Goal: Task Accomplishment & Management: Use online tool/utility

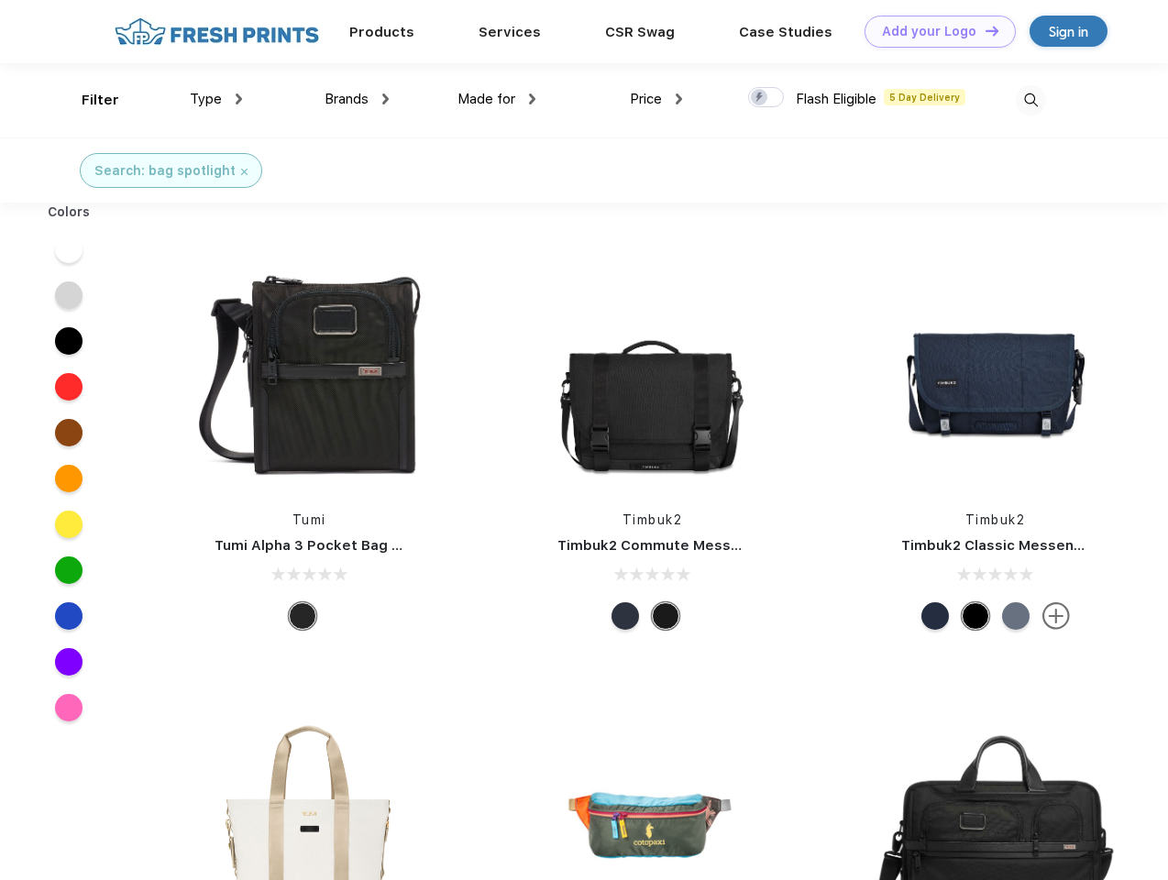
click at [933, 31] on link "Add your Logo Design Tool" at bounding box center [940, 32] width 151 height 32
click at [0, 0] on div "Design Tool" at bounding box center [0, 0] width 0 height 0
click at [984, 30] on link "Add your Logo Design Tool" at bounding box center [940, 32] width 151 height 32
click at [88, 100] on div "Filter" at bounding box center [101, 100] width 38 height 21
click at [216, 99] on span "Type" at bounding box center [206, 99] width 32 height 17
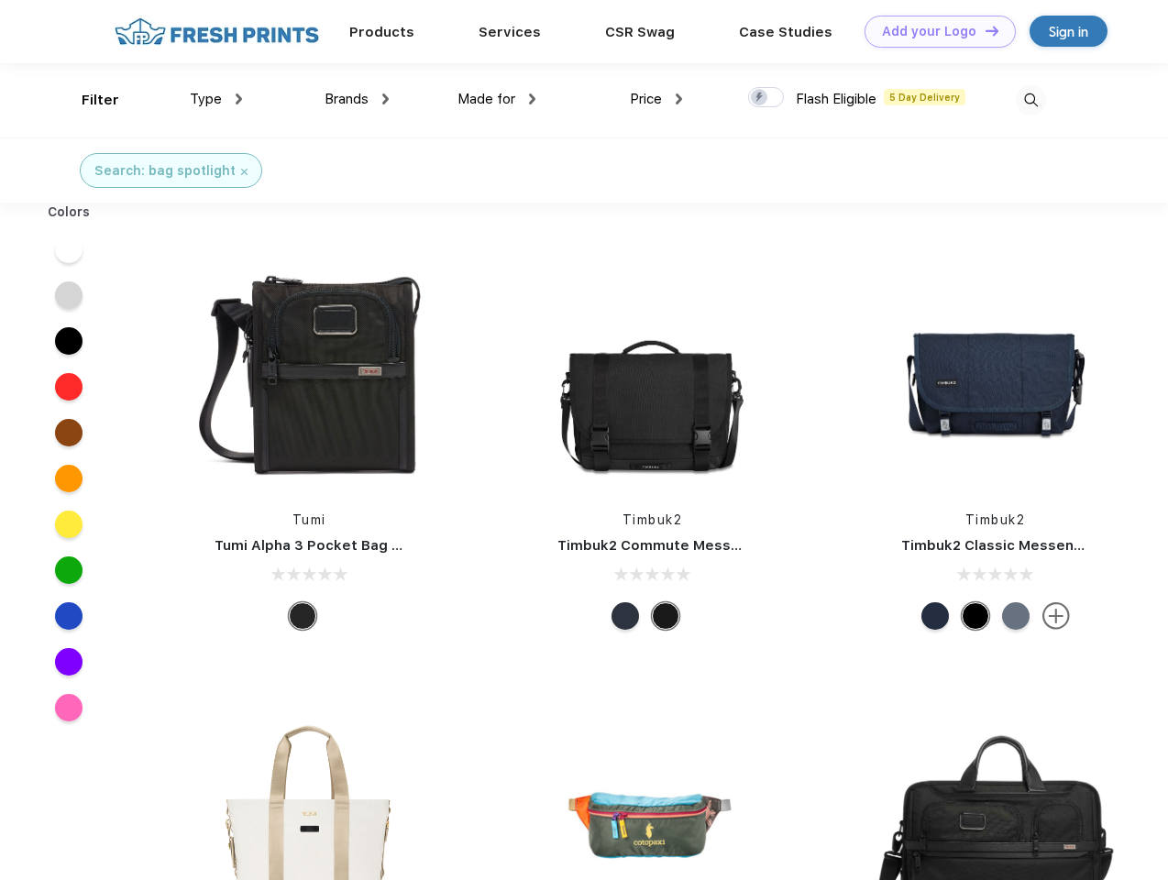
click at [357, 99] on span "Brands" at bounding box center [347, 99] width 44 height 17
click at [497, 99] on span "Made for" at bounding box center [487, 99] width 58 height 17
click at [656, 99] on span "Price" at bounding box center [646, 99] width 32 height 17
click at [766, 98] on div at bounding box center [766, 97] width 36 height 20
click at [760, 98] on input "checkbox" at bounding box center [754, 92] width 12 height 12
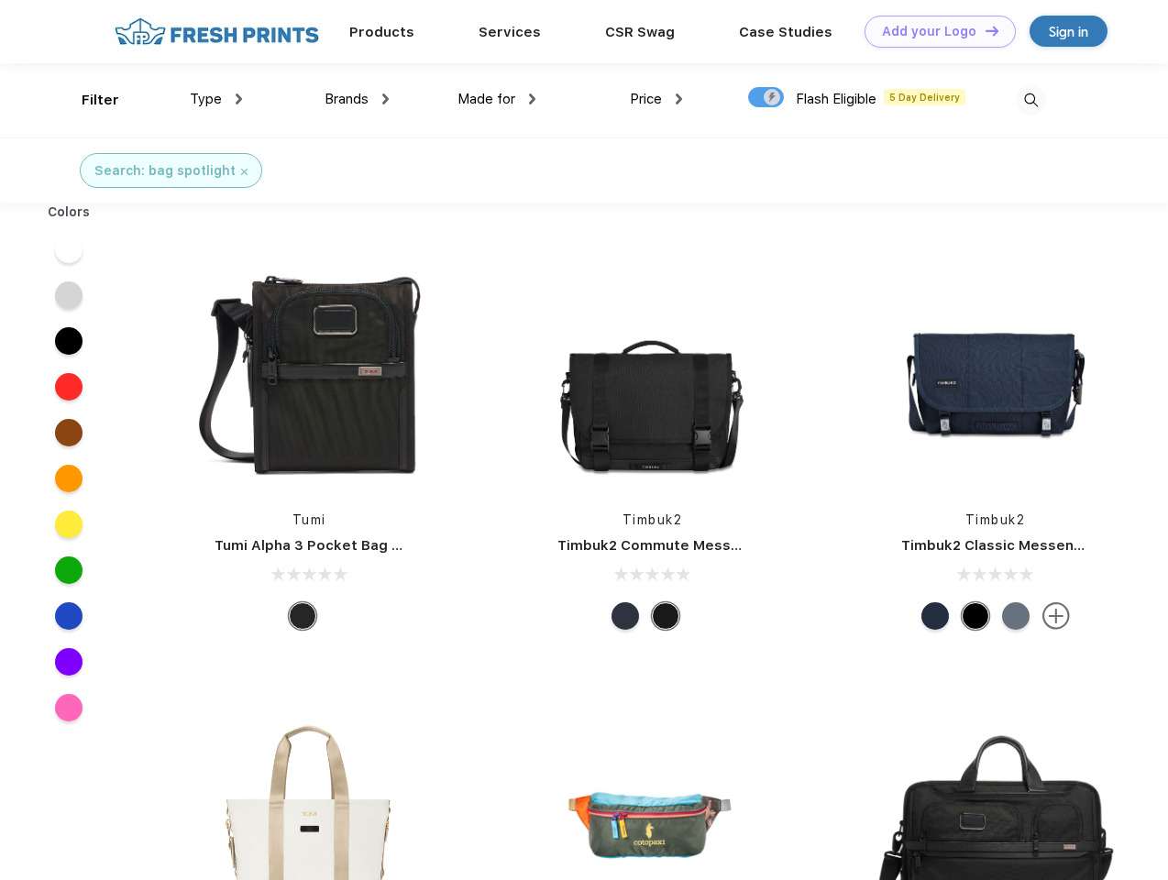
click at [1031, 100] on img at bounding box center [1031, 100] width 30 height 30
